Goal: Information Seeking & Learning: Find specific fact

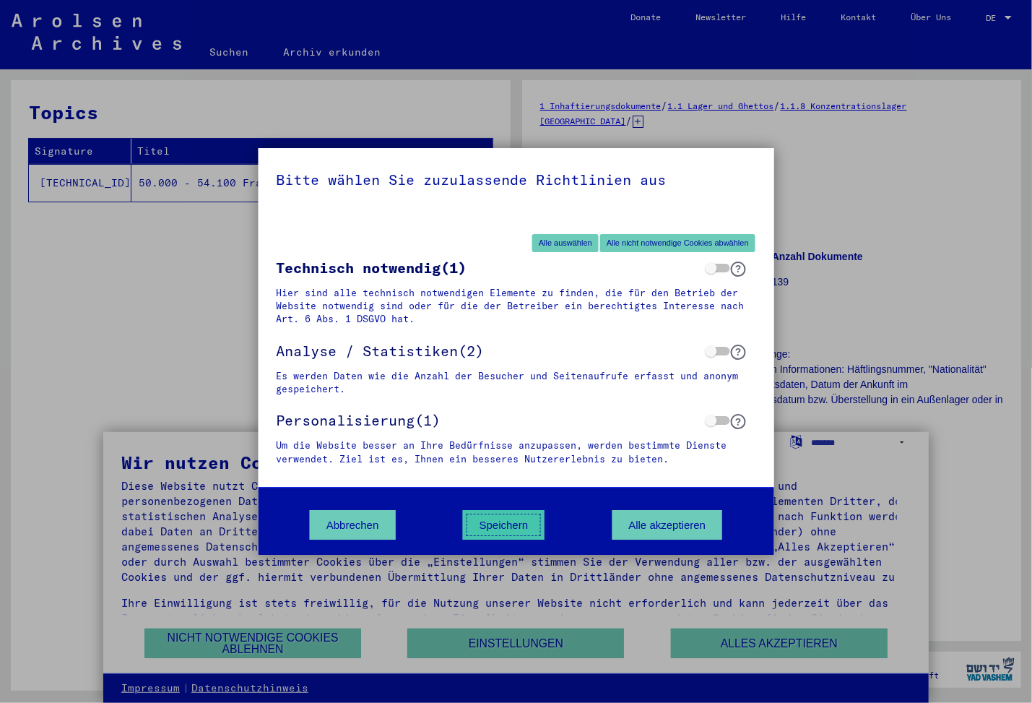
click at [519, 524] on button "Speichern" at bounding box center [504, 525] width 82 height 30
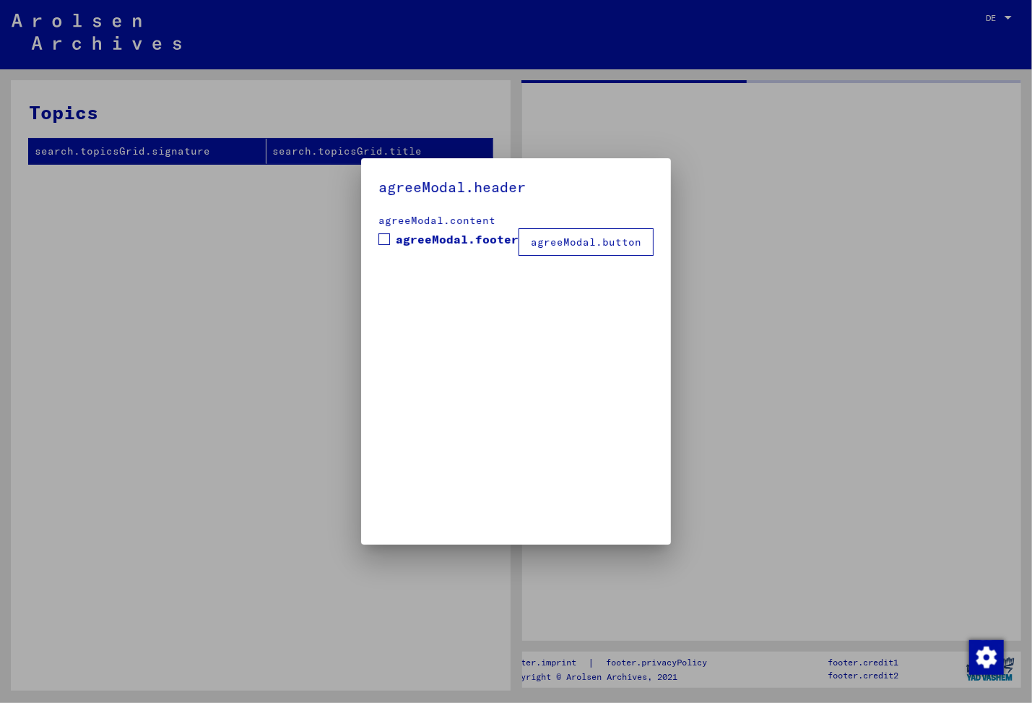
click at [970, 263] on div at bounding box center [516, 351] width 1032 height 703
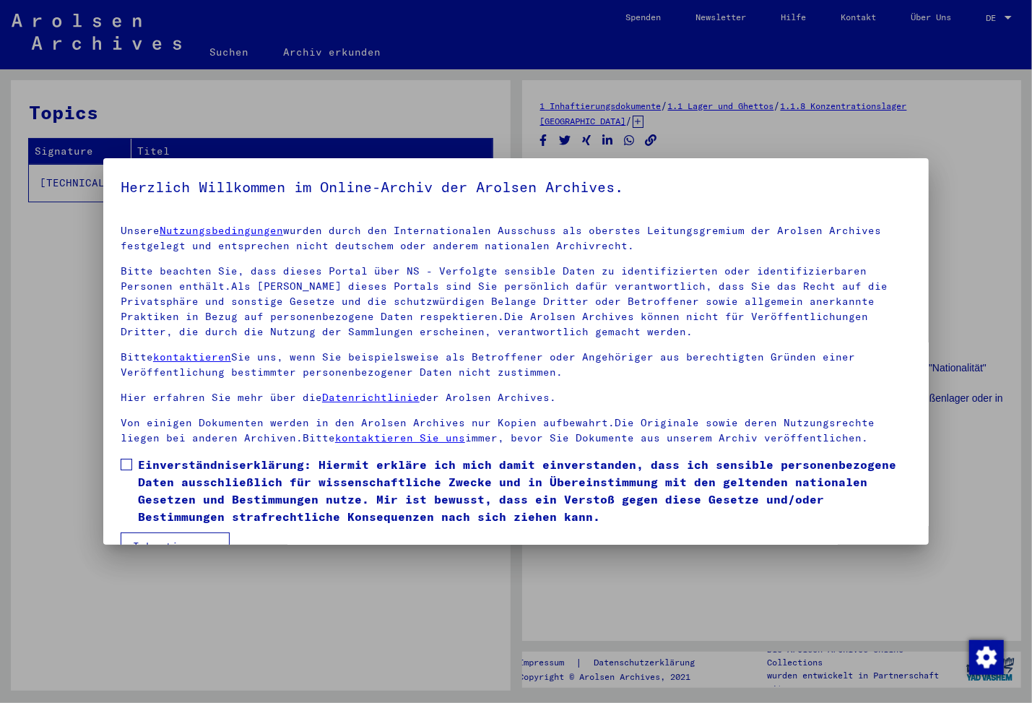
click at [982, 207] on div at bounding box center [516, 351] width 1032 height 703
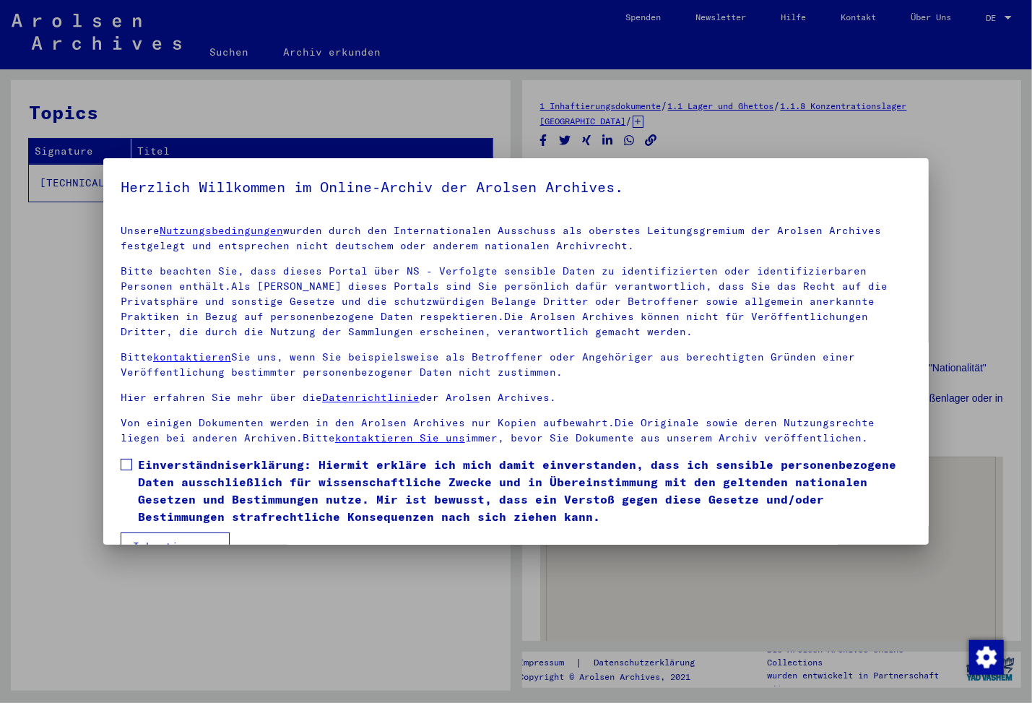
scroll to position [33, 0]
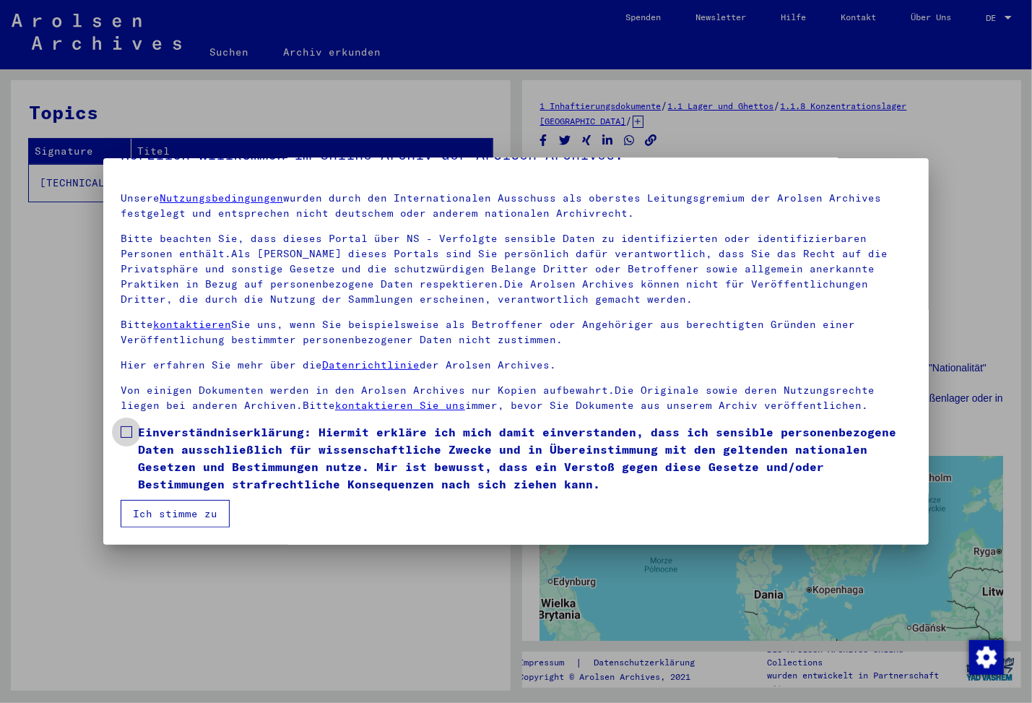
click at [170, 441] on span "Einverständniserklärung: Hiermit erkläre ich mich damit einverstanden, dass ich…" at bounding box center [525, 457] width 774 height 69
click at [178, 517] on button "Ich stimme zu" at bounding box center [175, 513] width 109 height 27
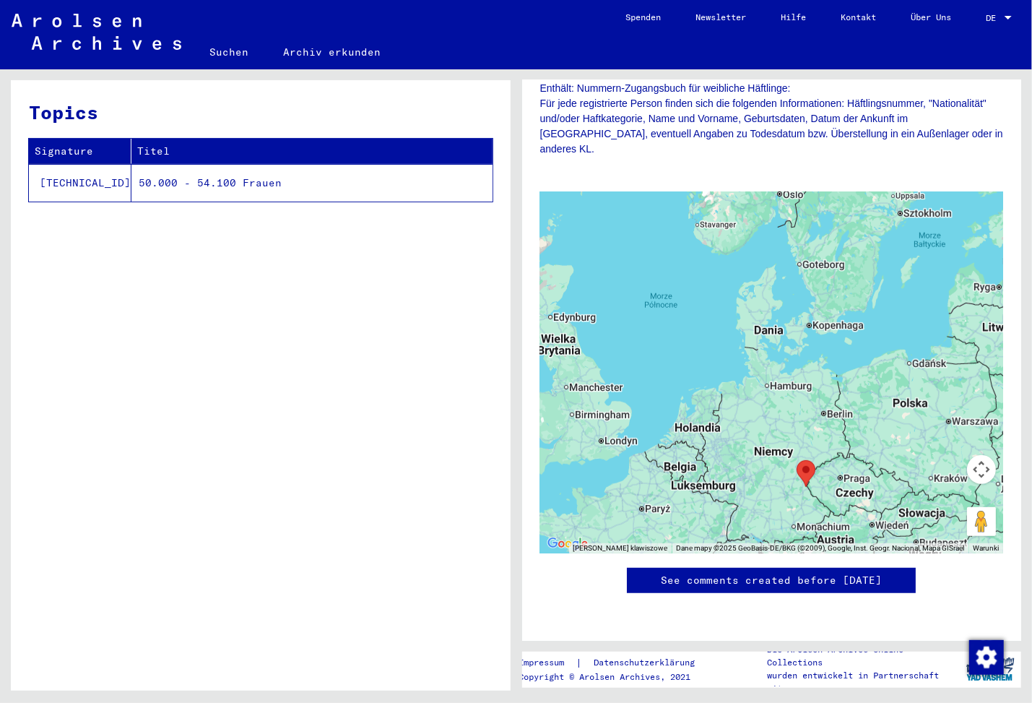
scroll to position [0, 0]
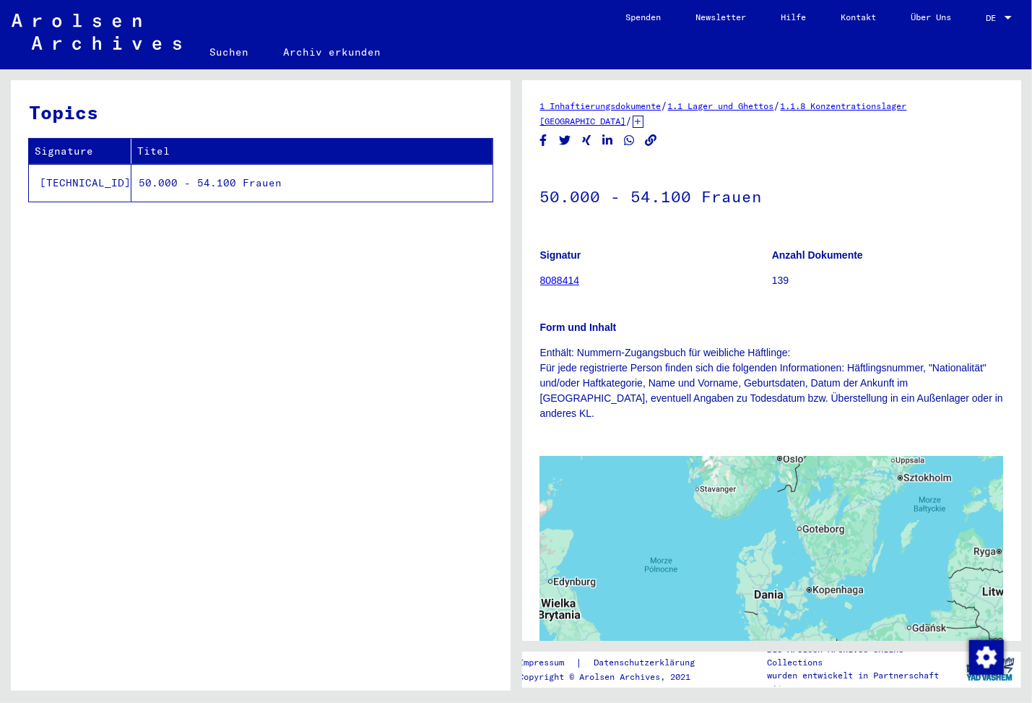
click at [143, 191] on td "50.000 - 54.100 Frauen" at bounding box center [311, 183] width 361 height 38
click at [555, 278] on link "8088414" at bounding box center [560, 280] width 40 height 12
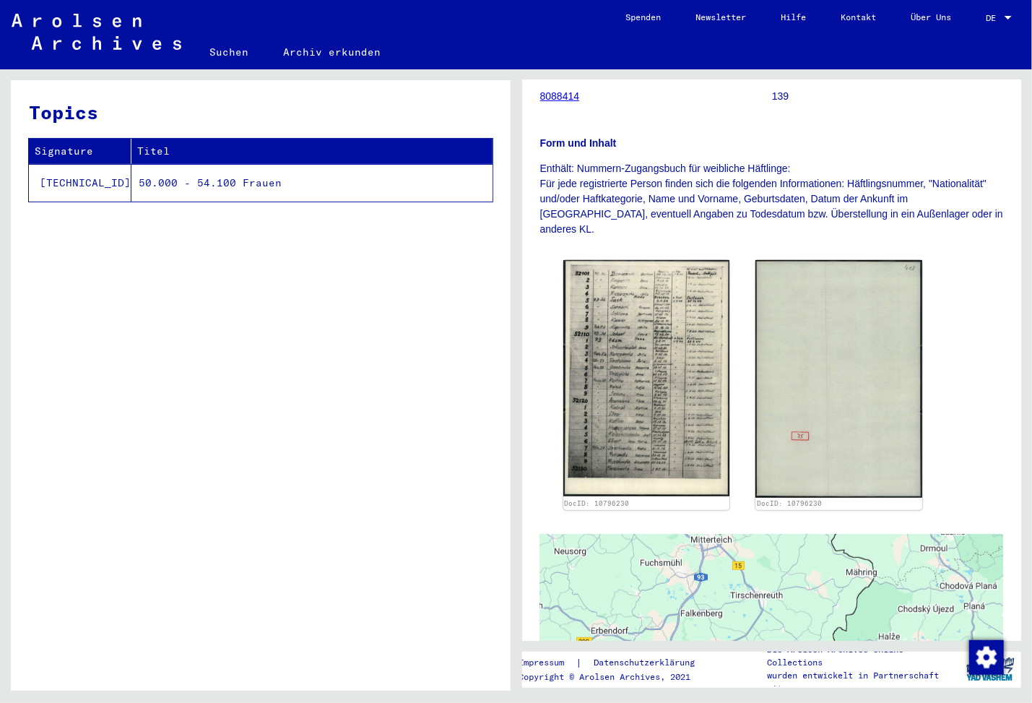
scroll to position [194, 0]
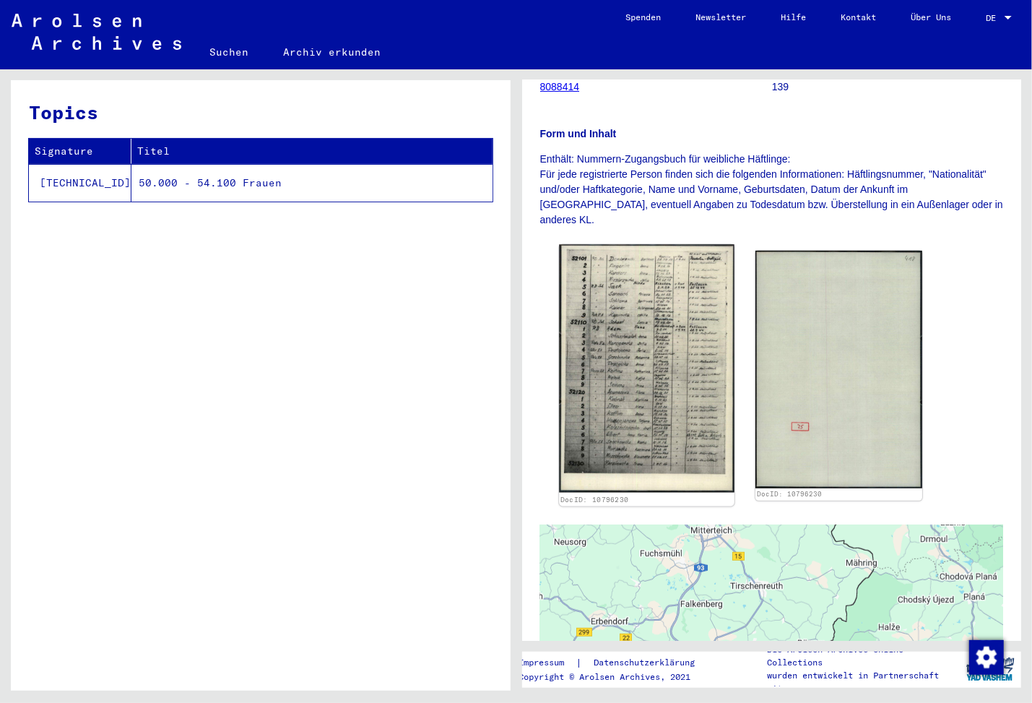
click at [640, 340] on img at bounding box center [646, 369] width 175 height 248
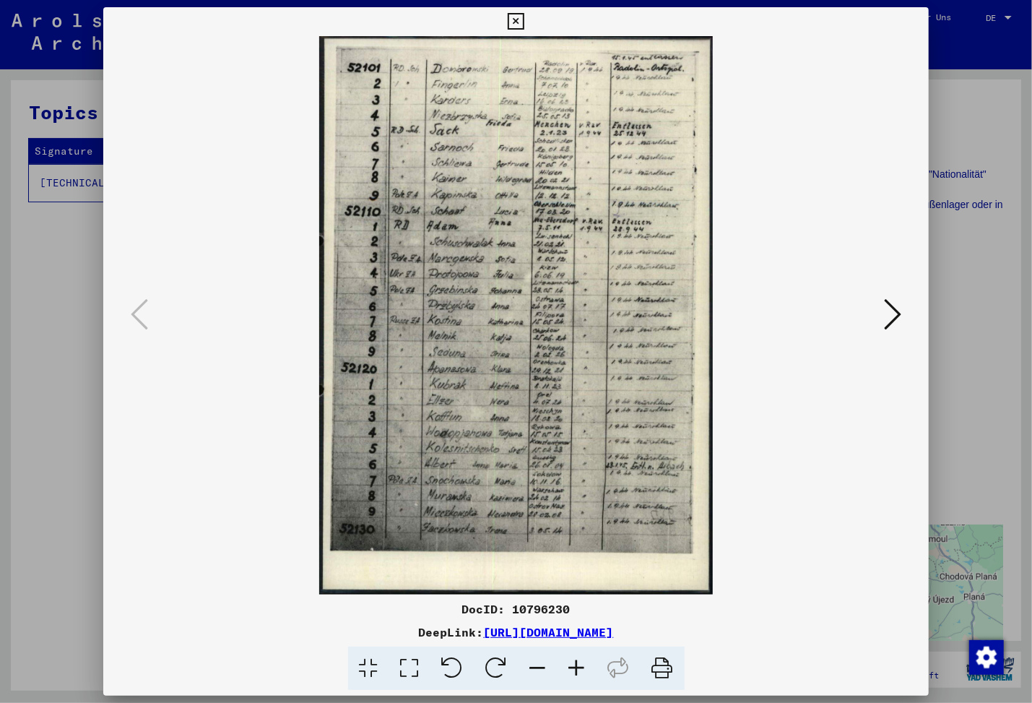
click at [524, 22] on icon at bounding box center [516, 21] width 17 height 17
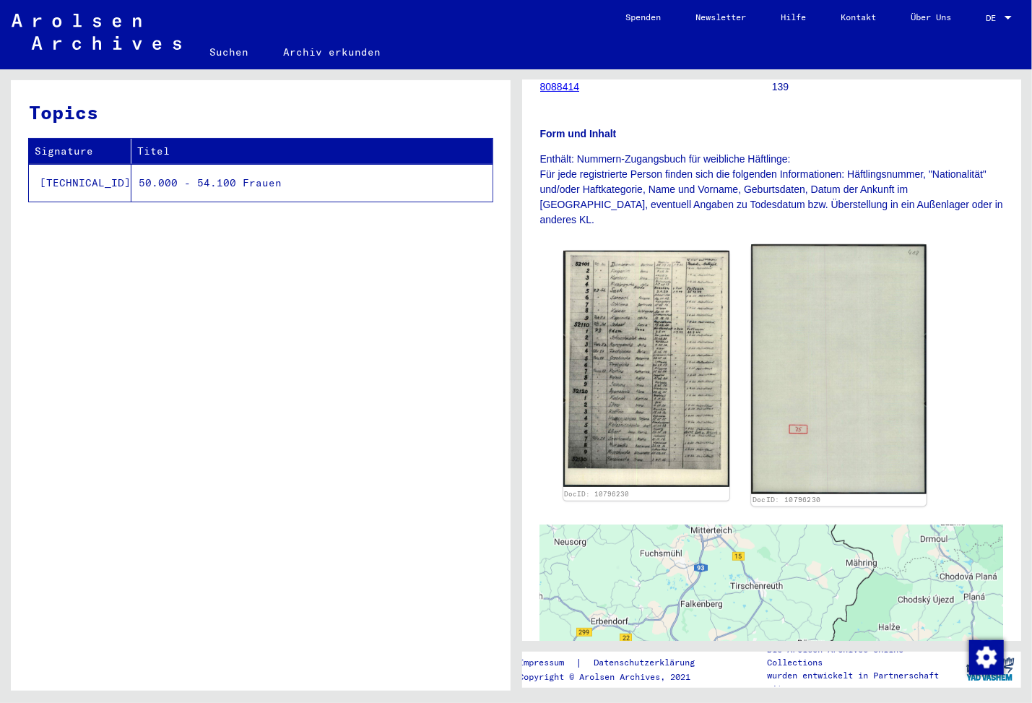
click at [858, 385] on img at bounding box center [838, 369] width 175 height 249
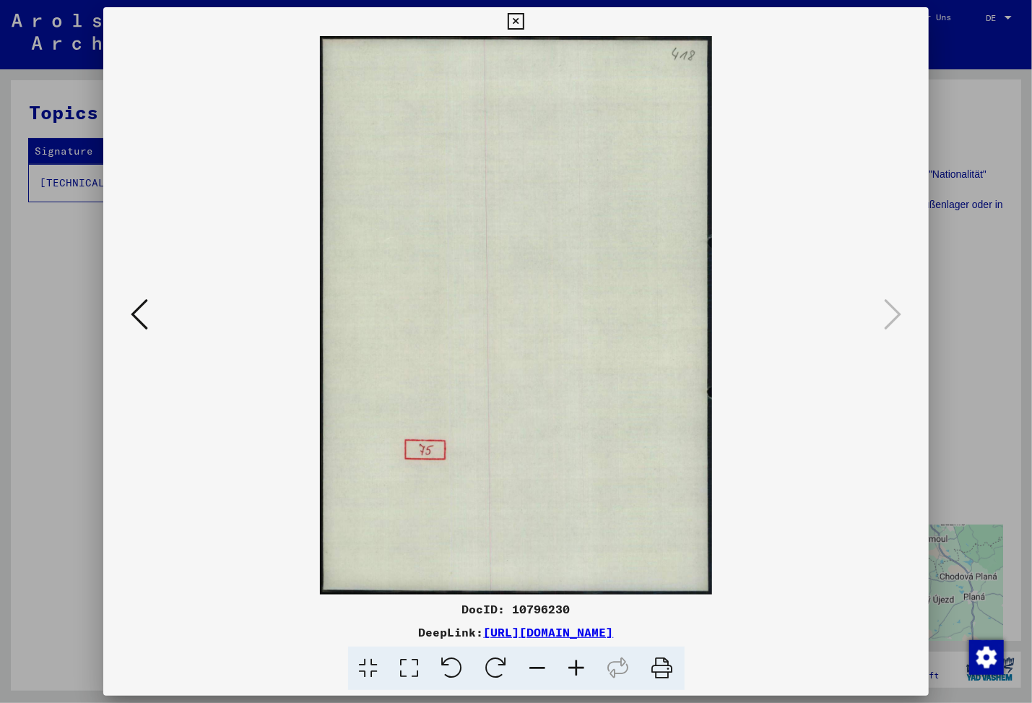
click at [524, 19] on icon at bounding box center [516, 21] width 17 height 17
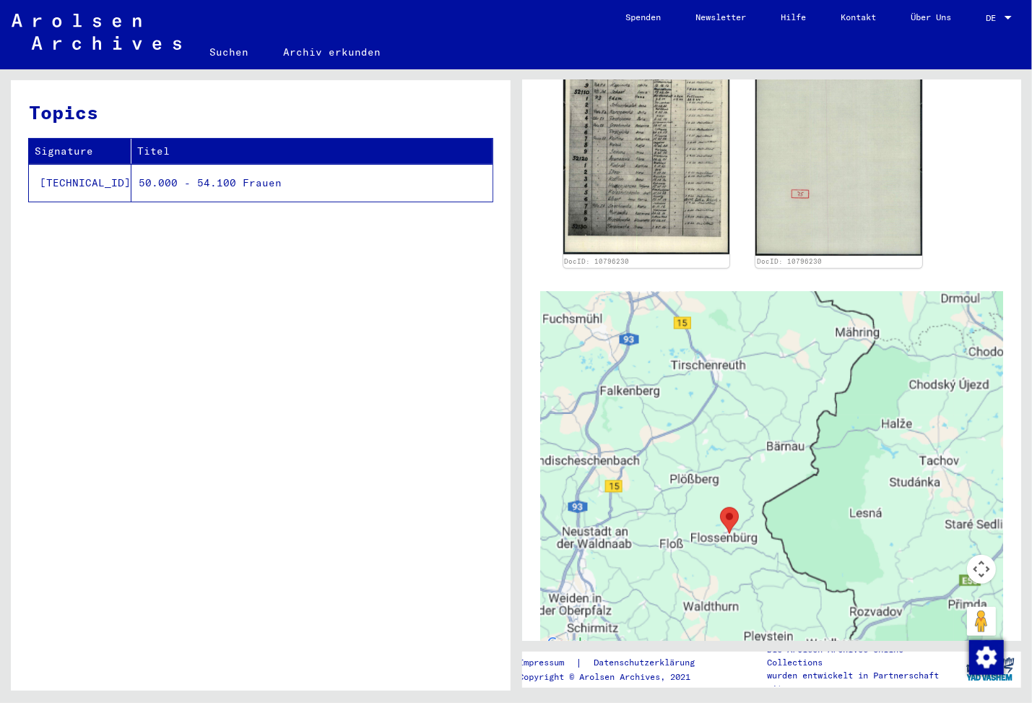
scroll to position [116, 0]
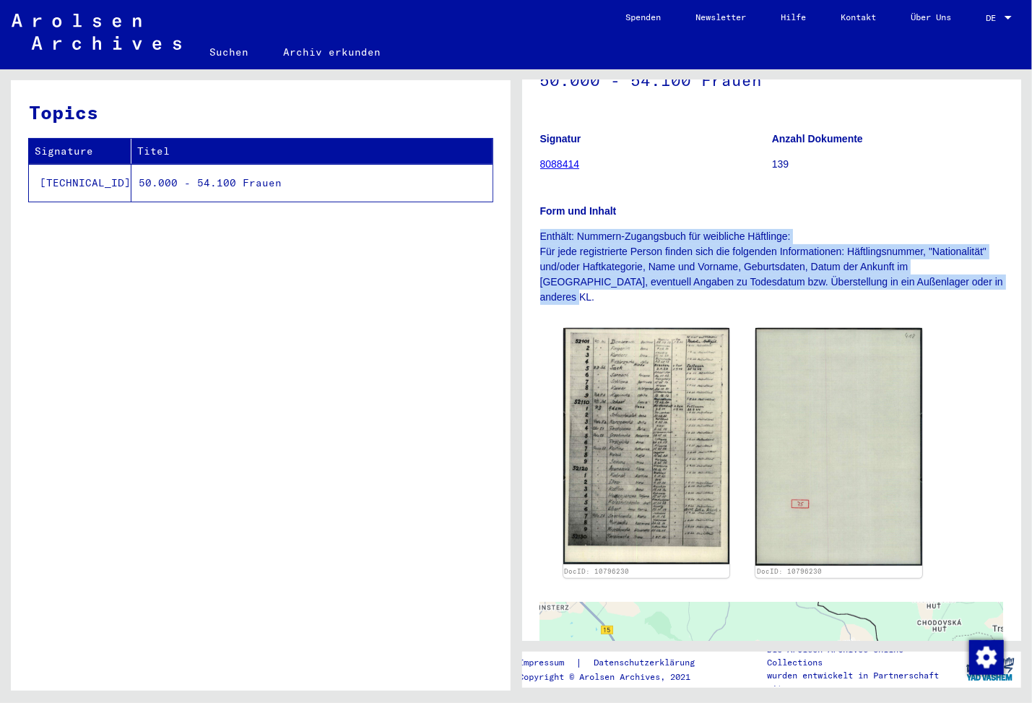
drag, startPoint x: 610, startPoint y: 295, endPoint x: 540, endPoint y: 230, distance: 95.6
click at [540, 230] on p "Enthält: Nummern-Zugangsbuch für weibliche Häftlinge: Für jede registrierte Per…" at bounding box center [772, 267] width 464 height 76
copy p "Enthält: Nummern-Zugangsbuch für weibliche Häftlinge: Für jede registrierte Per…"
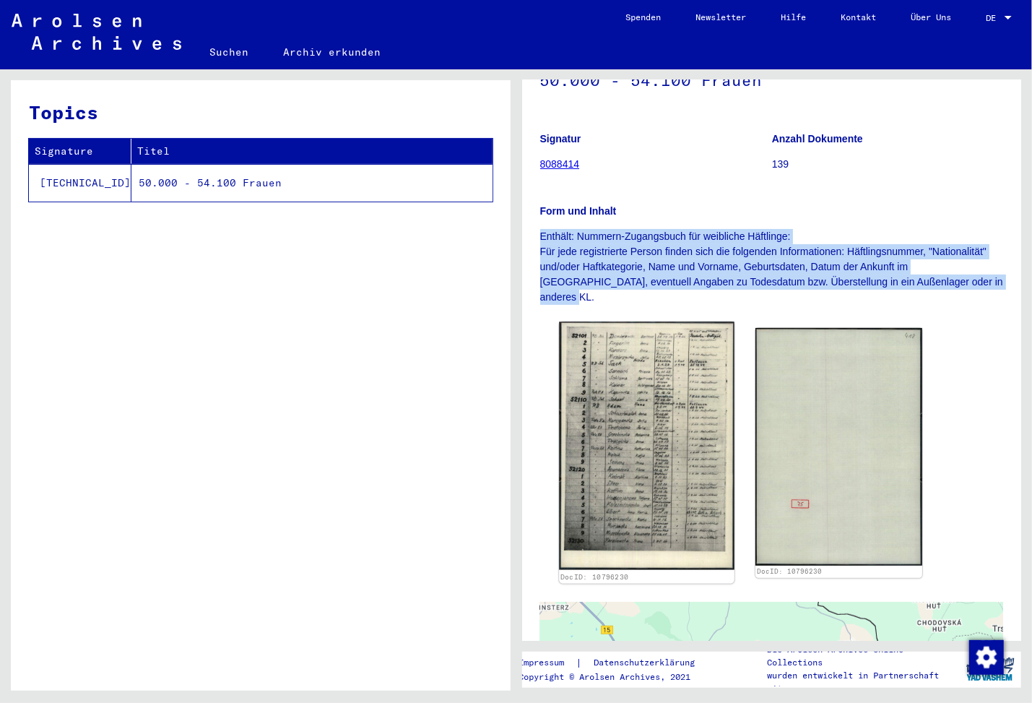
click at [665, 355] on img at bounding box center [646, 446] width 175 height 248
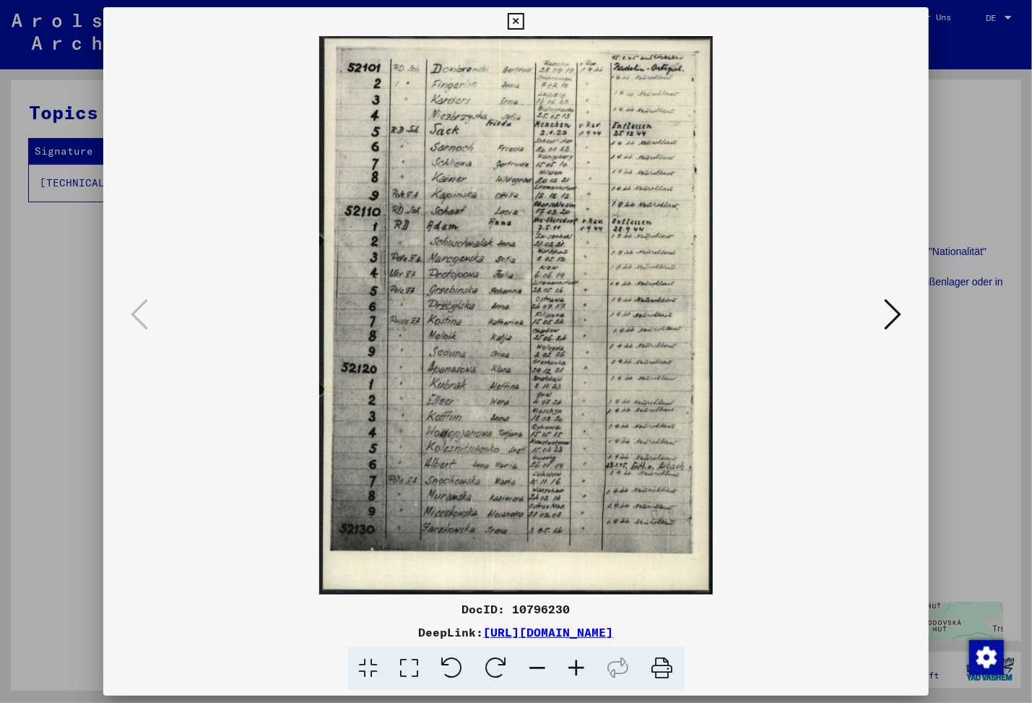
click at [597, 371] on img at bounding box center [515, 315] width 727 height 558
click at [578, 669] on icon at bounding box center [577, 668] width 39 height 44
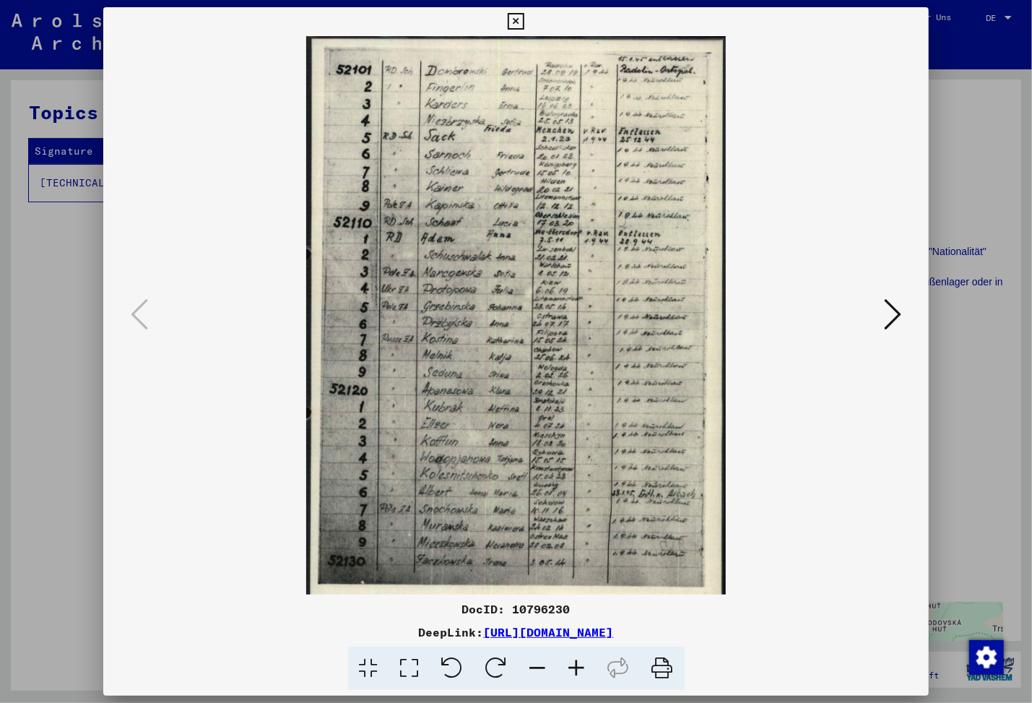
click at [578, 669] on icon at bounding box center [577, 668] width 39 height 44
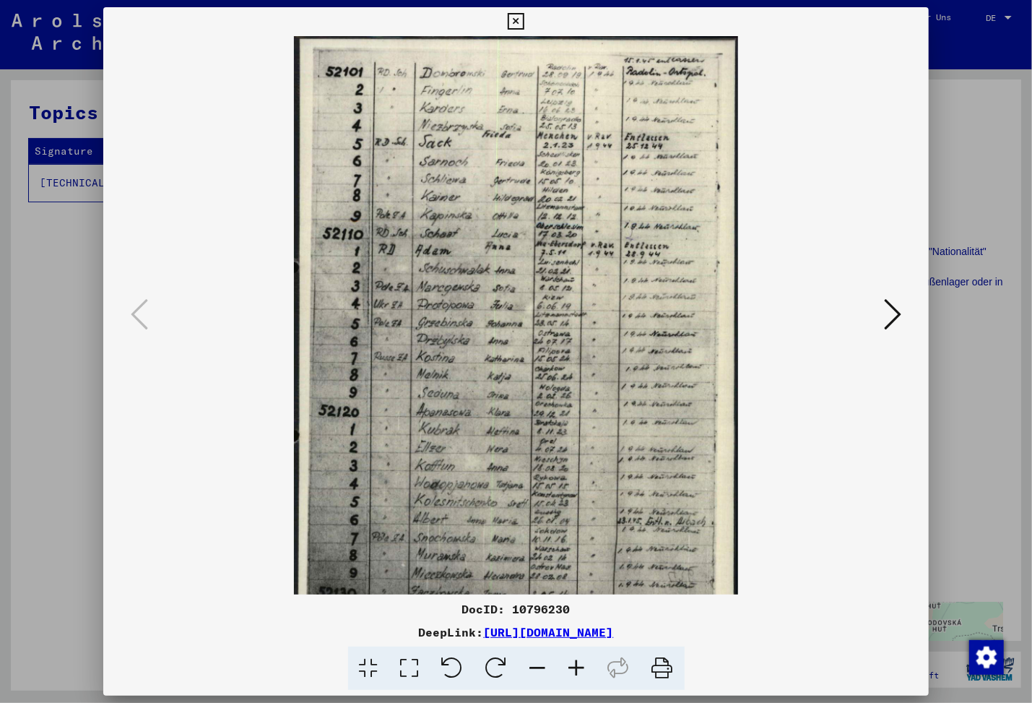
click at [578, 669] on icon at bounding box center [577, 668] width 39 height 44
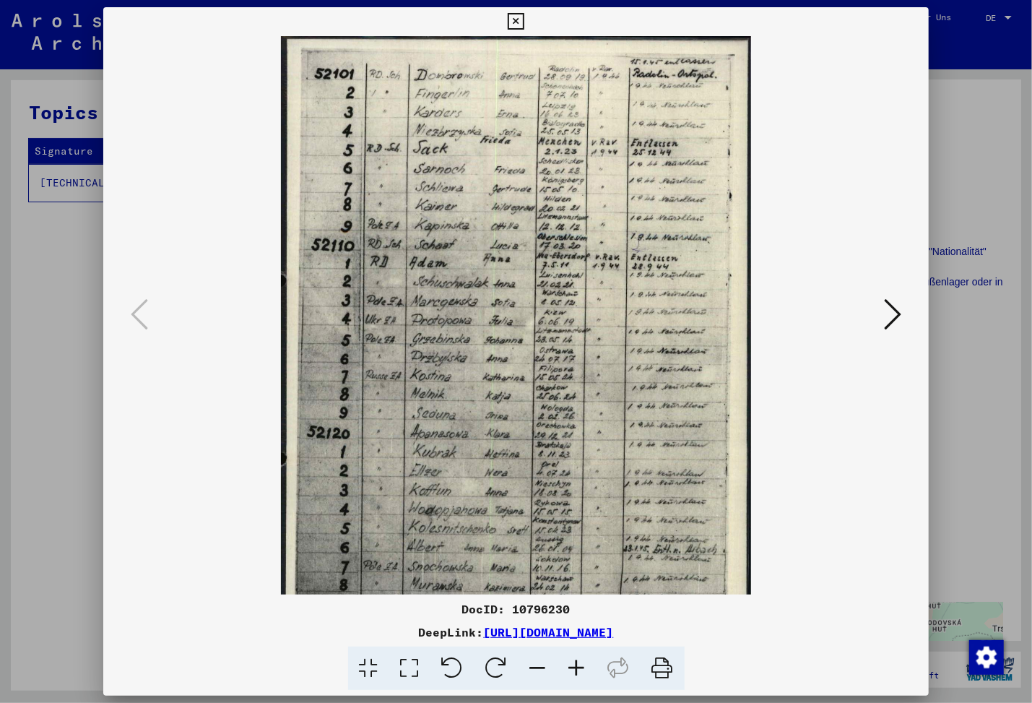
click at [578, 669] on icon at bounding box center [577, 668] width 39 height 44
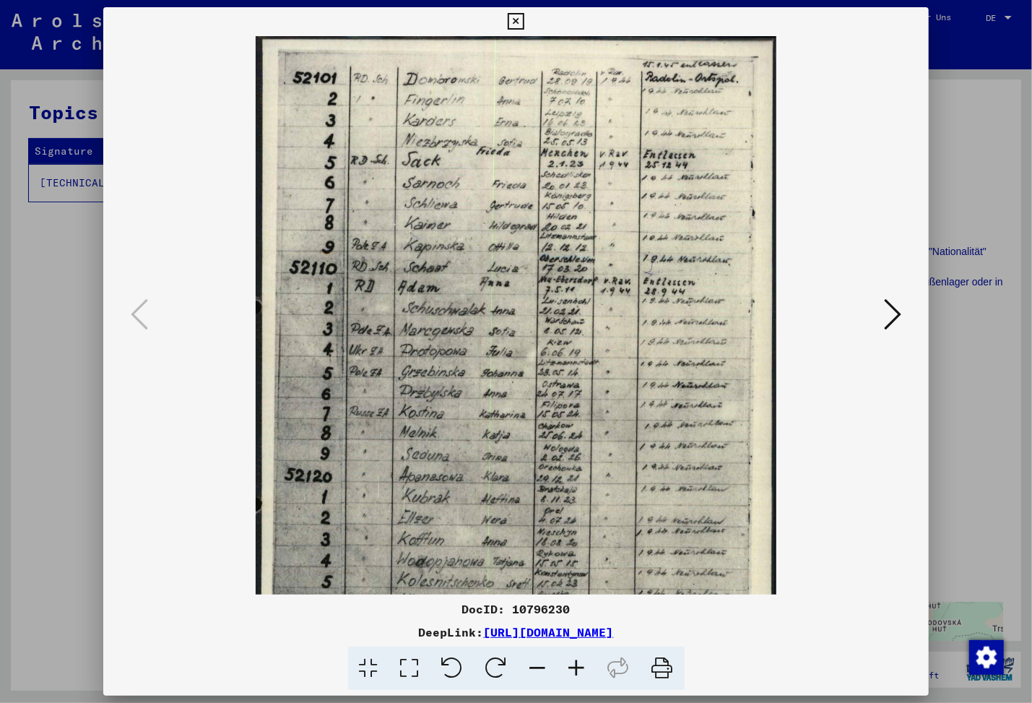
click at [578, 669] on icon at bounding box center [577, 668] width 39 height 44
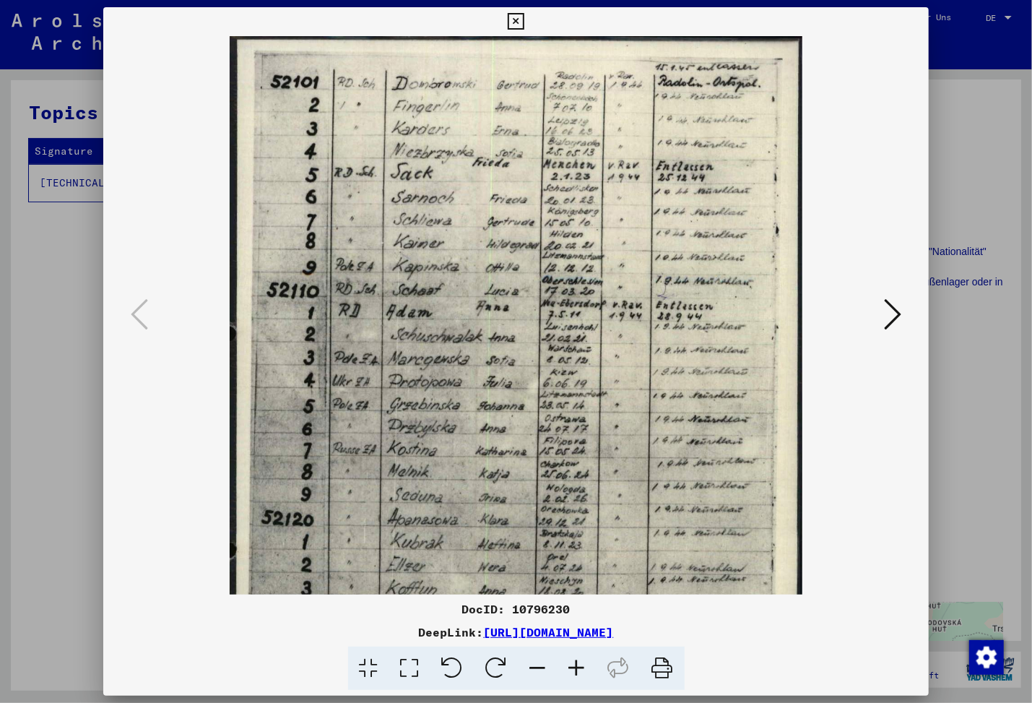
click at [578, 669] on icon at bounding box center [577, 668] width 39 height 44
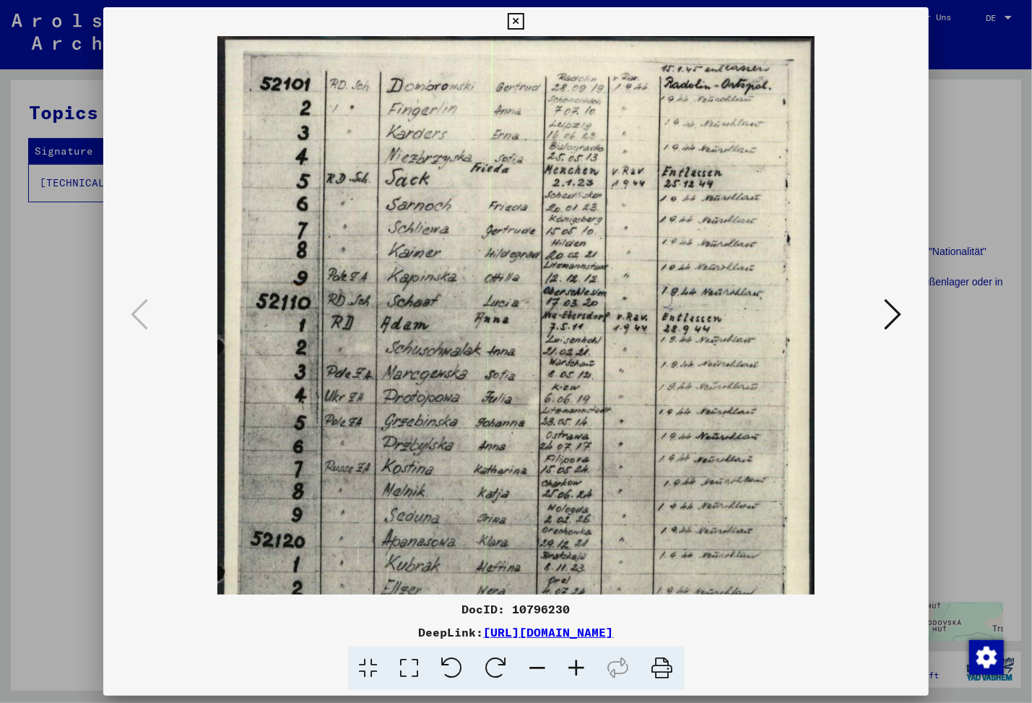
click at [578, 669] on icon at bounding box center [577, 668] width 39 height 44
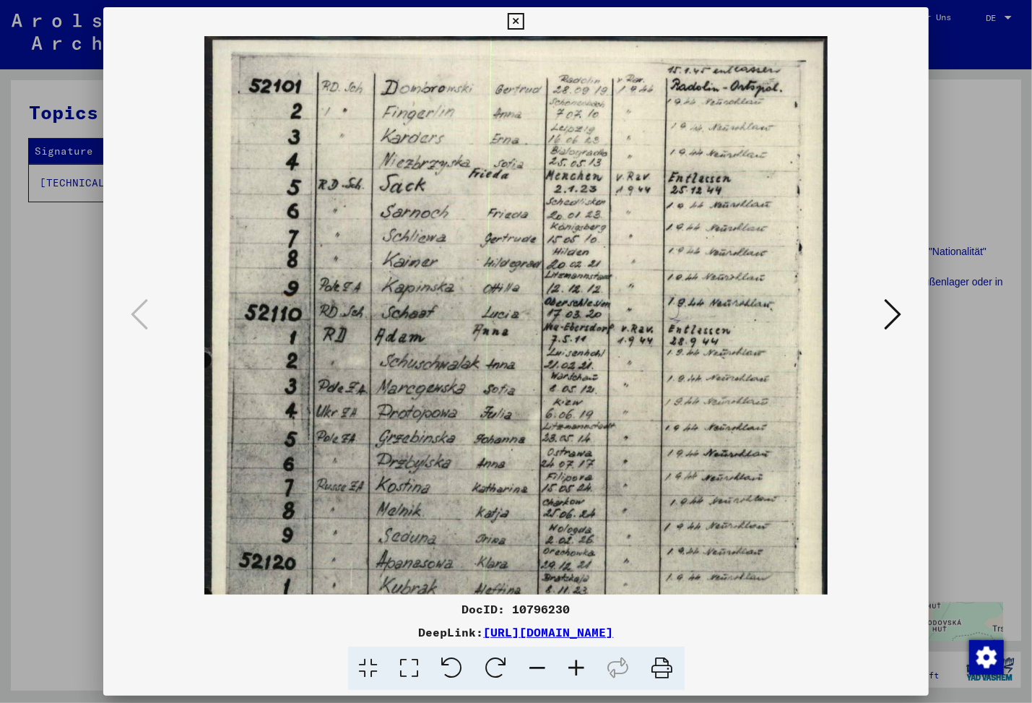
click at [578, 669] on icon at bounding box center [577, 668] width 39 height 44
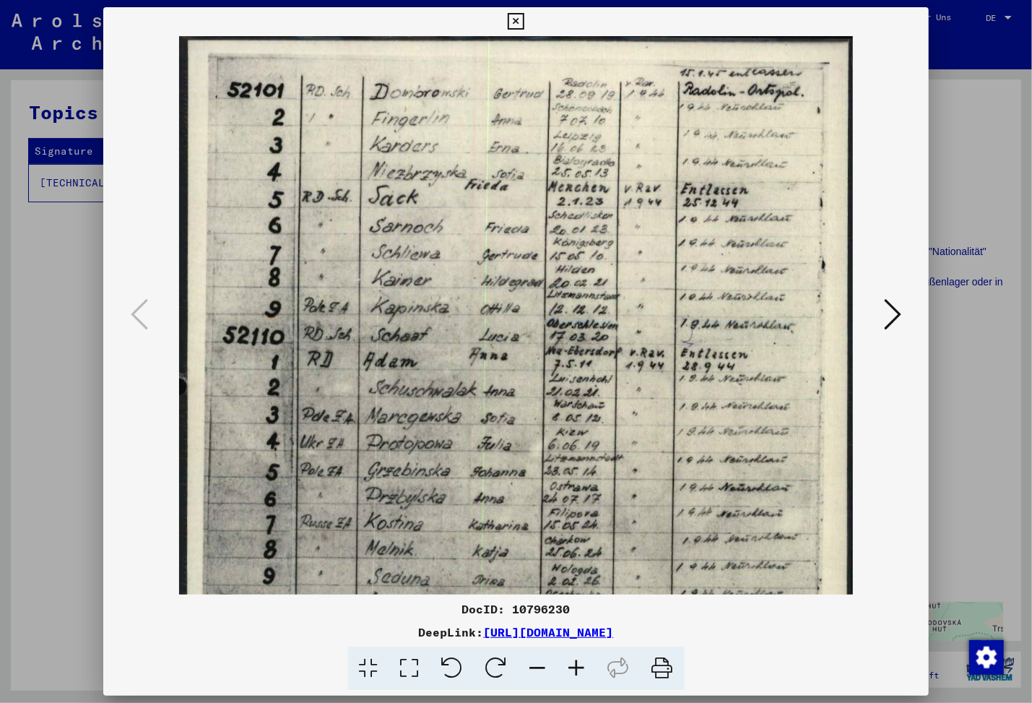
click at [578, 669] on icon at bounding box center [577, 668] width 39 height 44
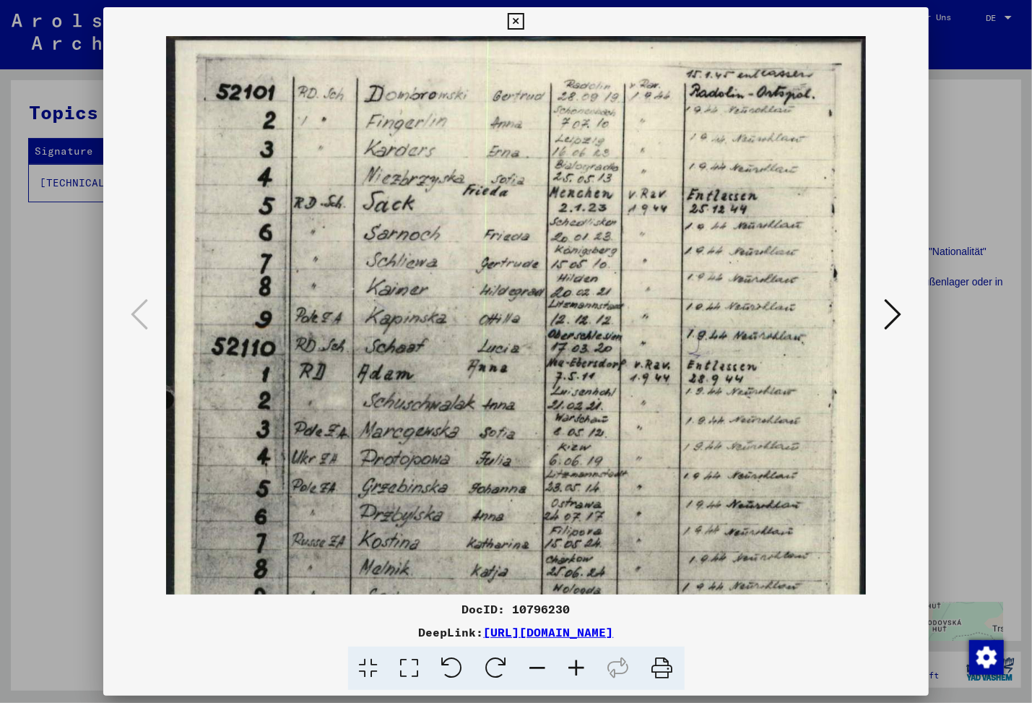
click at [578, 669] on icon at bounding box center [577, 668] width 39 height 44
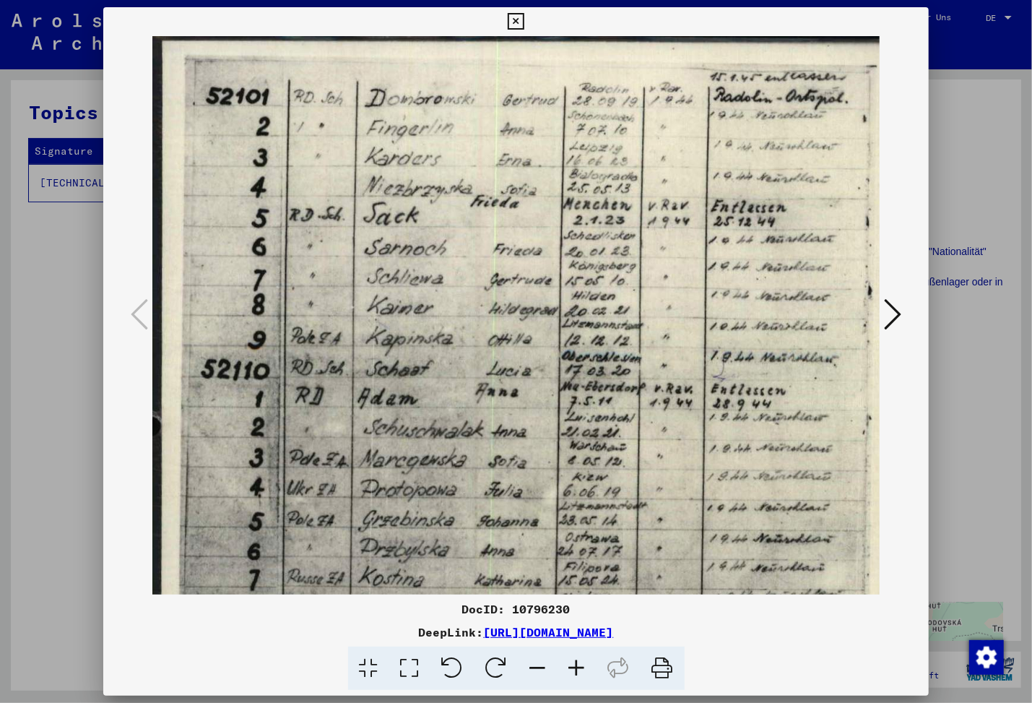
click at [578, 669] on icon at bounding box center [577, 668] width 39 height 44
